Goal: Entertainment & Leisure: Consume media (video, audio)

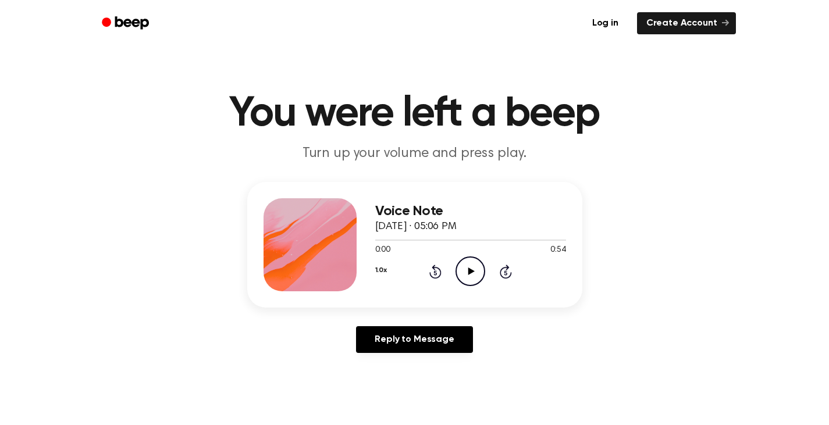
click at [466, 270] on icon "Play Audio" at bounding box center [470, 271] width 30 height 30
click at [469, 272] on icon at bounding box center [471, 271] width 6 height 8
click at [470, 270] on icon at bounding box center [471, 271] width 6 height 8
click at [465, 268] on icon "Play Audio" at bounding box center [470, 271] width 30 height 30
